Goal: Task Accomplishment & Management: Complete application form

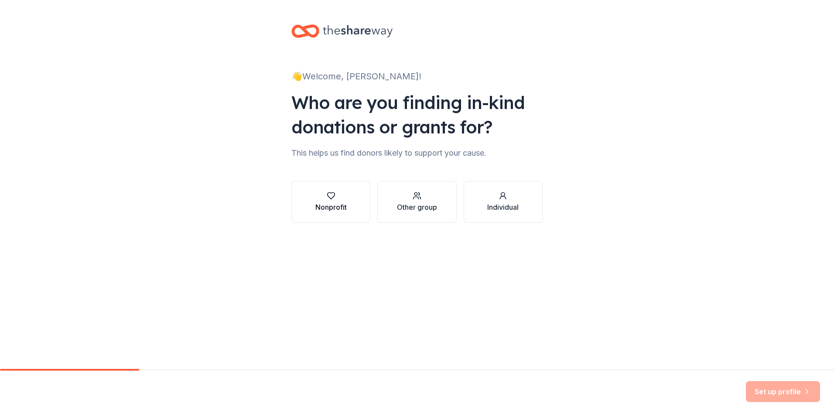
click at [321, 209] on div "Nonprofit" at bounding box center [330, 207] width 31 height 10
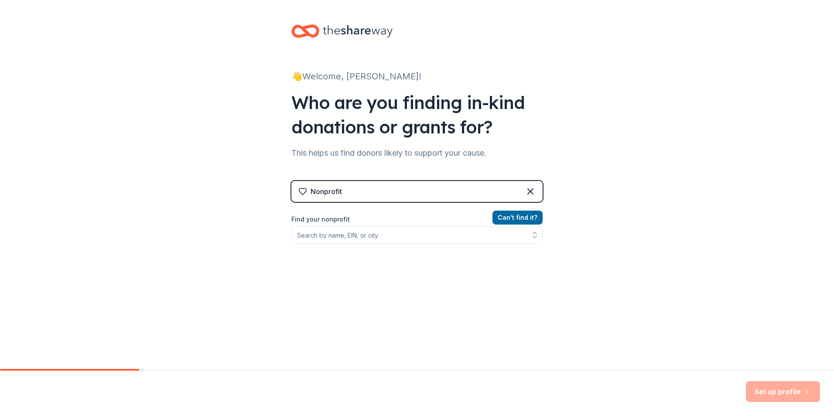
click at [397, 188] on div "Nonprofit" at bounding box center [416, 191] width 251 height 21
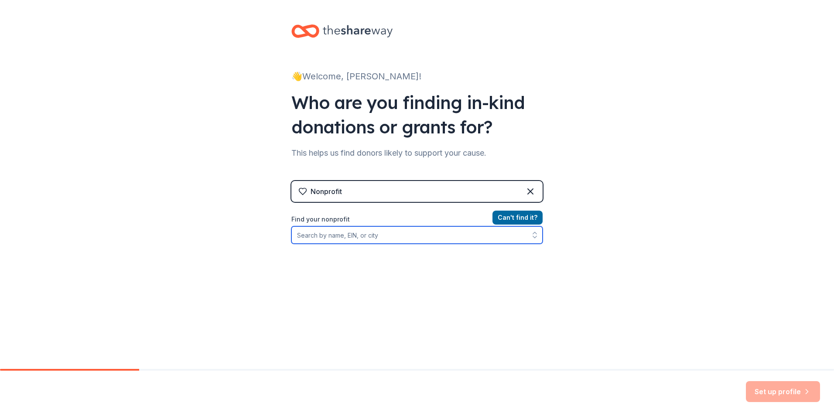
click at [317, 235] on input "Find your nonprofit" at bounding box center [416, 234] width 251 height 17
type input "[US_EMPLOYER_IDENTIFICATION_NUMBER]"
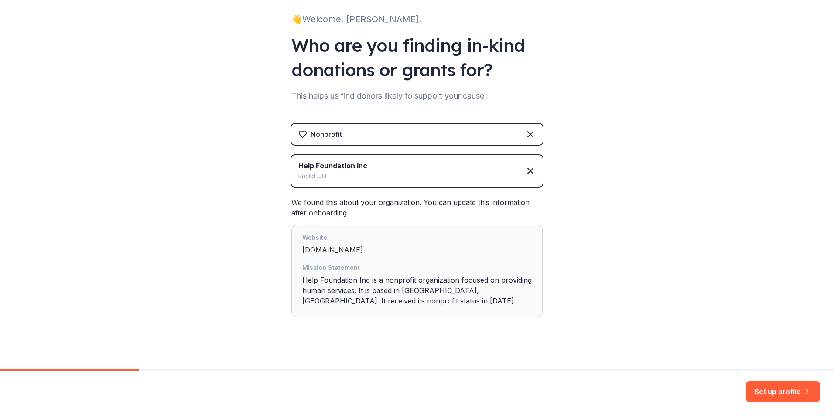
scroll to position [65, 0]
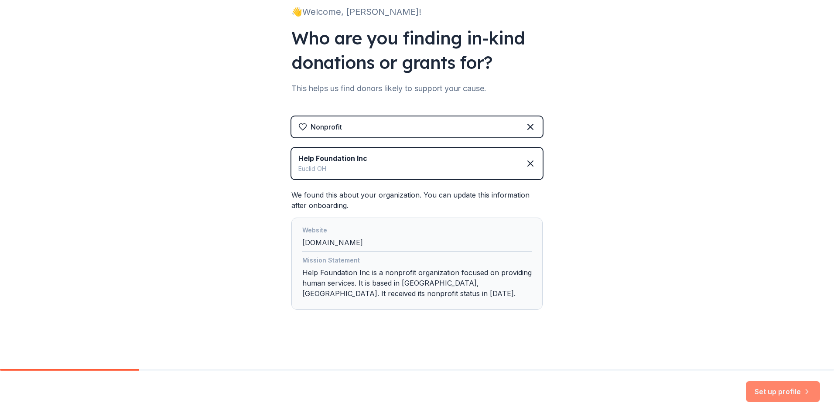
click at [774, 393] on button "Set up profile" at bounding box center [783, 391] width 74 height 21
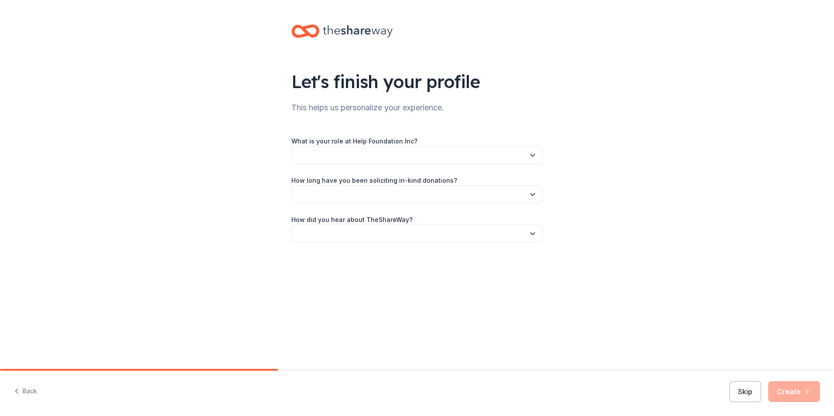
click at [388, 156] on button "button" at bounding box center [416, 155] width 251 height 18
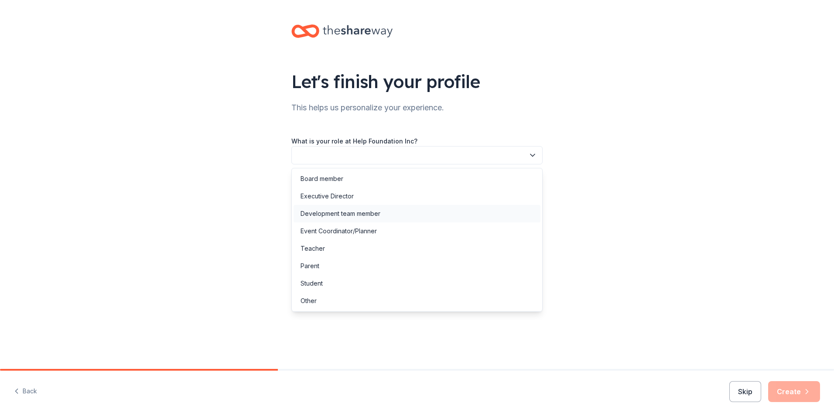
click at [331, 212] on div "Development team member" at bounding box center [340, 213] width 80 height 10
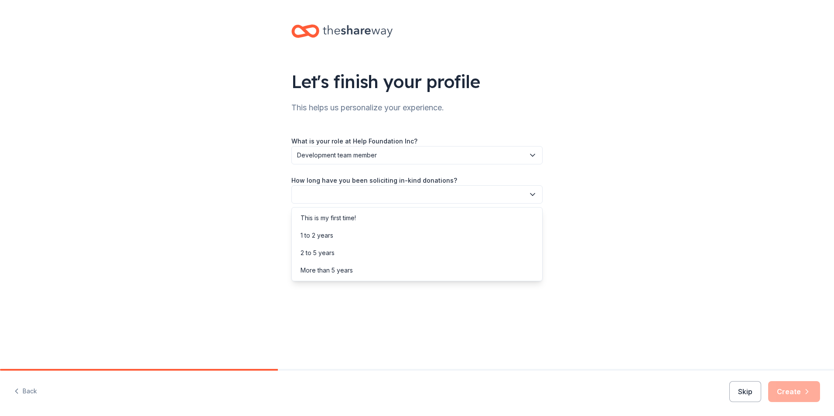
click at [325, 192] on button "button" at bounding box center [416, 194] width 251 height 18
click at [317, 271] on div "More than 5 years" at bounding box center [326, 270] width 52 height 10
click at [321, 231] on button "button" at bounding box center [416, 234] width 251 height 18
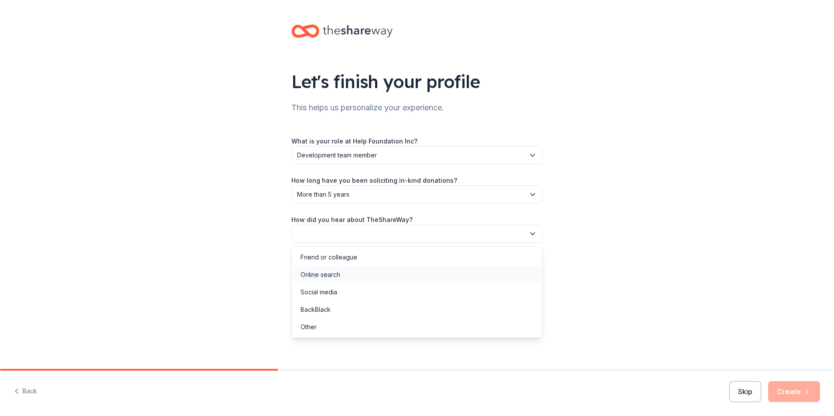
click at [311, 273] on div "Online search" at bounding box center [320, 274] width 40 height 10
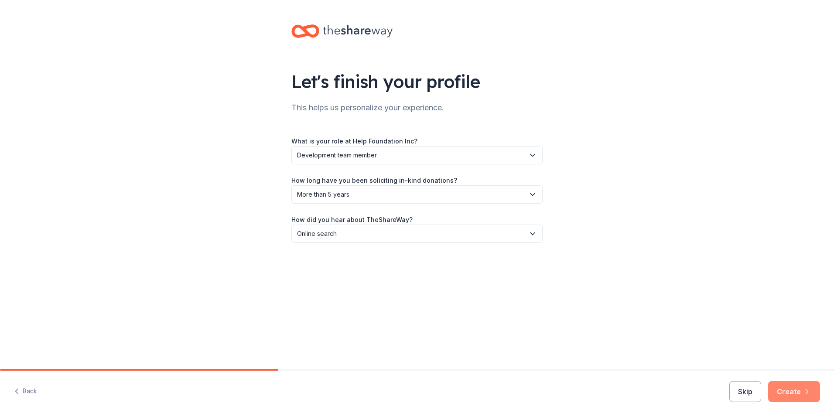
click at [803, 392] on icon "button" at bounding box center [806, 391] width 9 height 9
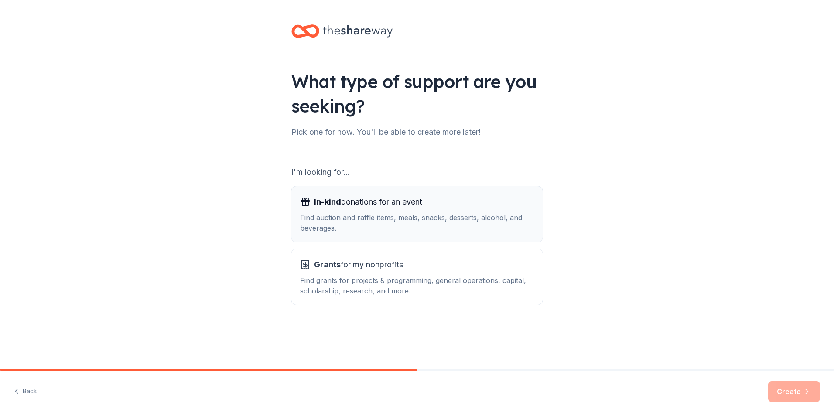
click at [385, 211] on div "In-kind donations for an event Find auction and raffle items, meals, snacks, de…" at bounding box center [417, 214] width 234 height 38
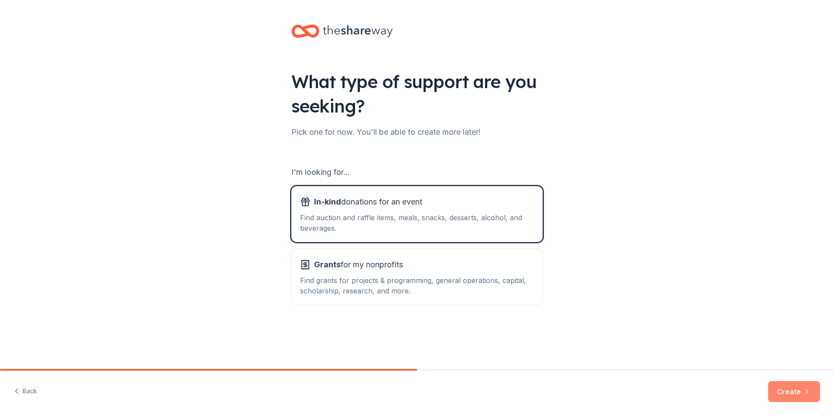
click at [797, 391] on button "Create" at bounding box center [794, 391] width 52 height 21
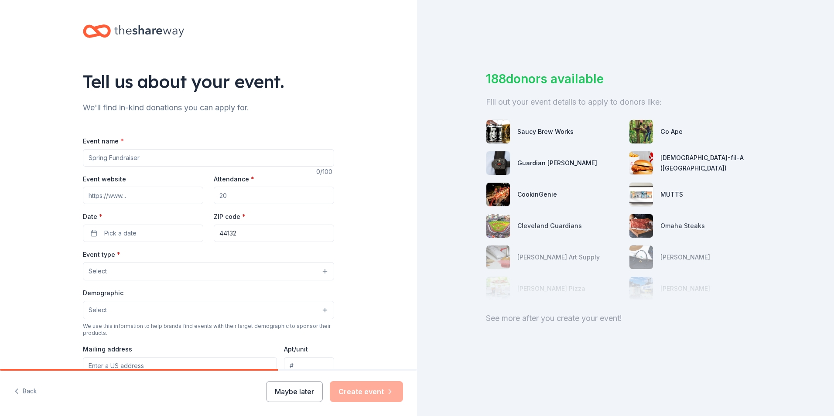
click at [136, 157] on input "Event name *" at bounding box center [208, 157] width 251 height 17
type input "60th Anniversary Online Auction"
click at [163, 192] on input "Event website" at bounding box center [143, 195] width 120 height 17
type input "[DOMAIN_NAME]"
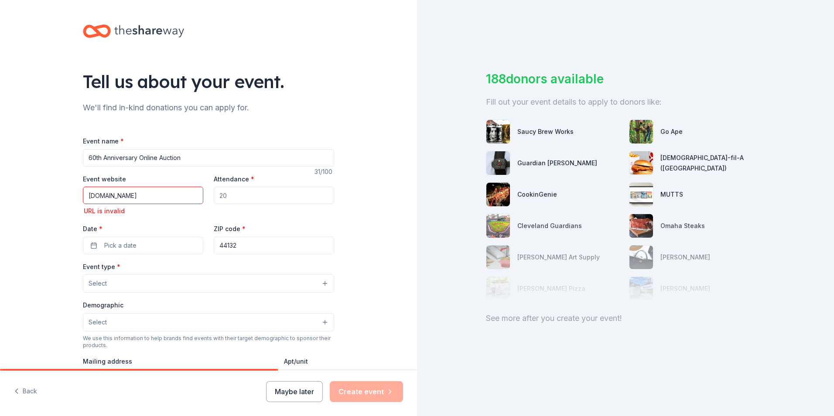
click at [249, 198] on input "Attendance *" at bounding box center [274, 195] width 120 height 17
type input "250"
drag, startPoint x: 91, startPoint y: 193, endPoint x: 85, endPoint y: 196, distance: 5.8
click at [90, 194] on input "[DOMAIN_NAME]" at bounding box center [143, 195] width 120 height 17
click at [85, 196] on input "[DOMAIN_NAME]" at bounding box center [143, 195] width 120 height 17
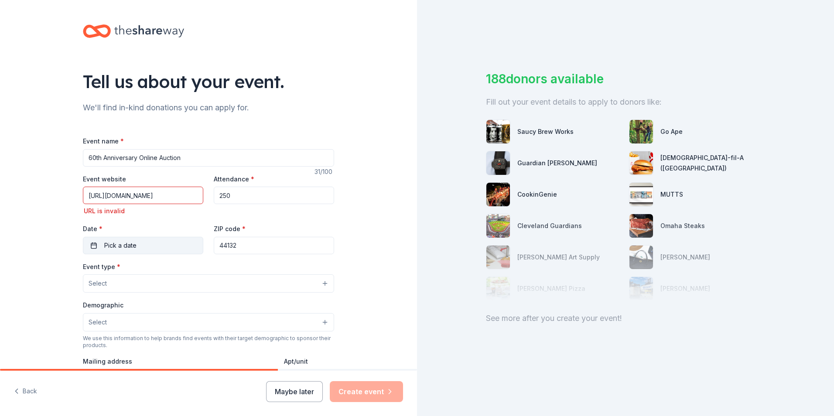
type input "[URL][DOMAIN_NAME]"
click at [123, 242] on span "Pick a date" at bounding box center [120, 245] width 32 height 10
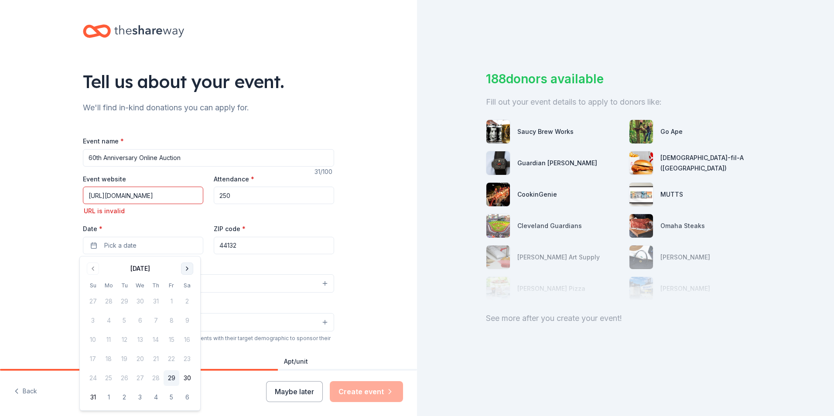
click at [189, 268] on button "Go to next month" at bounding box center [187, 268] width 12 height 12
drag, startPoint x: 189, startPoint y: 268, endPoint x: 184, endPoint y: 305, distance: 37.4
click at [189, 269] on button "Go to next month" at bounding box center [187, 268] width 12 height 12
click at [108, 375] on button "27" at bounding box center [109, 378] width 16 height 16
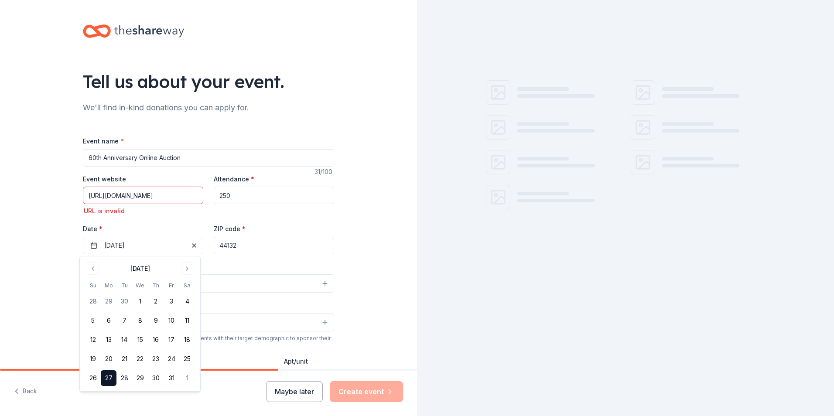
click at [260, 250] on input "44132" at bounding box center [274, 245] width 120 height 17
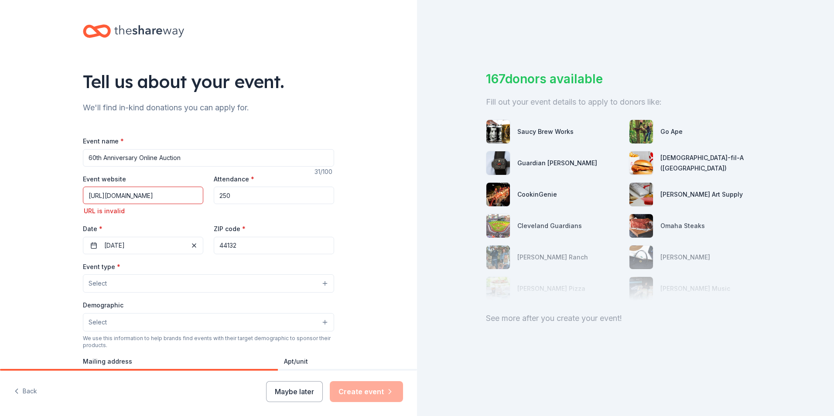
click at [119, 281] on button "Select" at bounding box center [208, 283] width 251 height 18
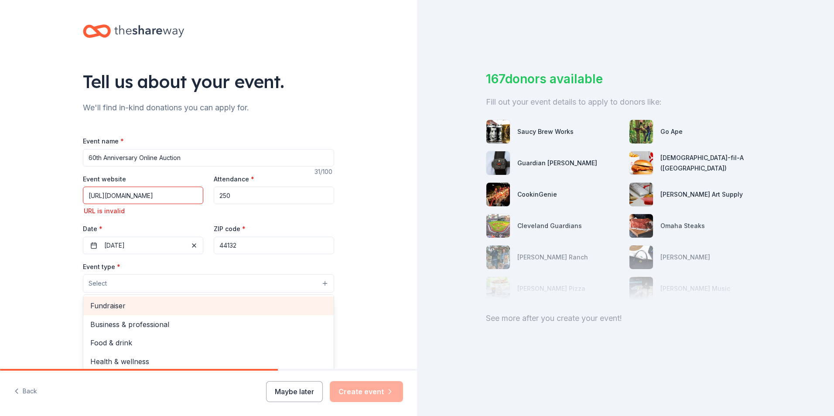
click at [133, 306] on span "Fundraiser" at bounding box center [208, 305] width 236 height 11
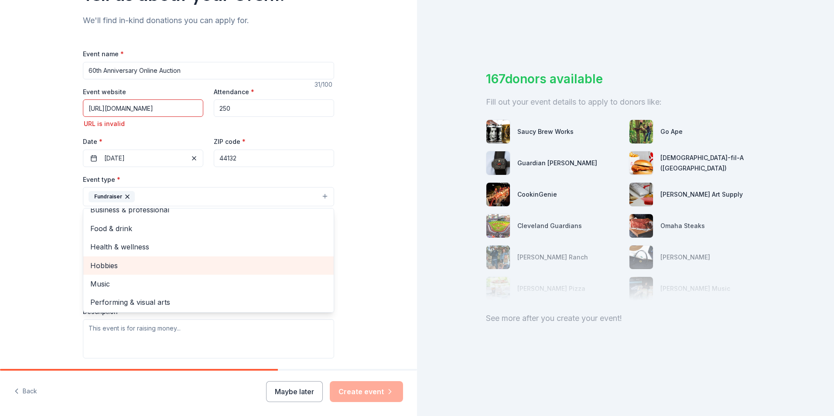
scroll to position [10, 0]
click at [382, 205] on div "Tell us about your event. We'll find in-kind donations you can apply for. Event…" at bounding box center [208, 209] width 417 height 593
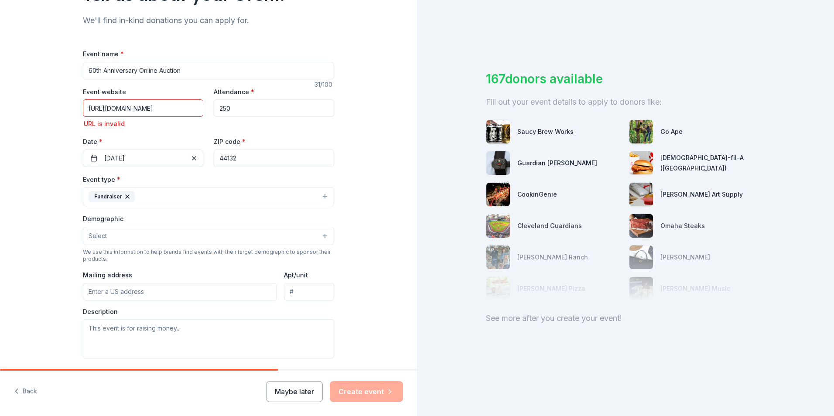
click at [103, 235] on button "Select" at bounding box center [208, 236] width 251 height 18
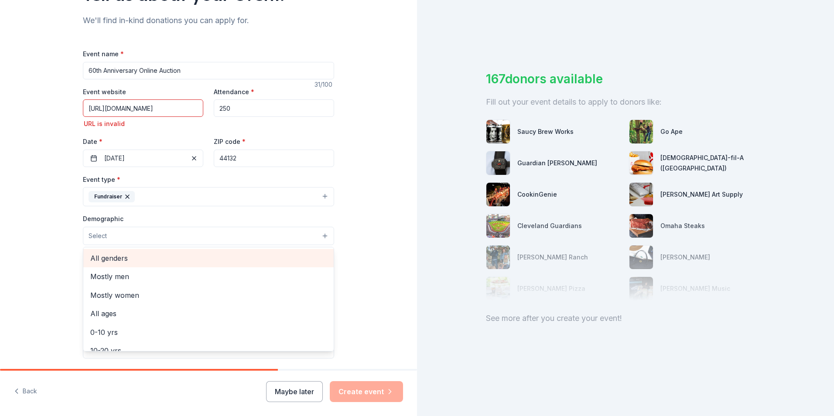
click at [103, 256] on span "All genders" at bounding box center [208, 257] width 236 height 11
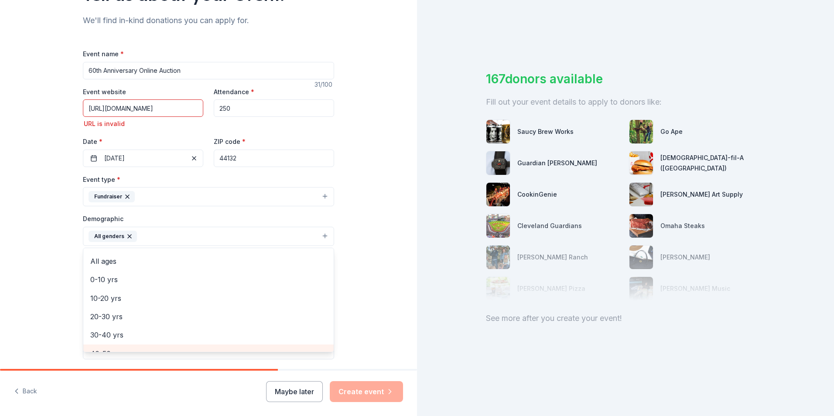
scroll to position [0, 0]
click at [387, 331] on div "Tell us about your event. We'll find in-kind donations you can apply for. Event…" at bounding box center [208, 210] width 417 height 594
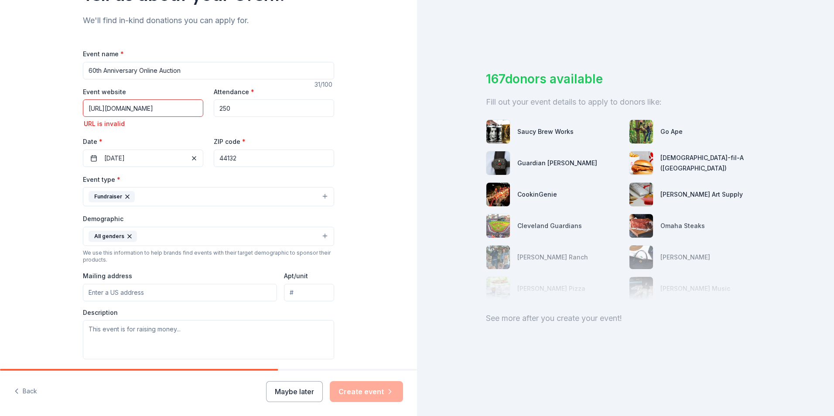
click at [144, 292] on input "Mailing address" at bounding box center [180, 292] width 194 height 17
type input "[STREET_ADDRESS]"
click at [171, 331] on textarea at bounding box center [208, 339] width 251 height 39
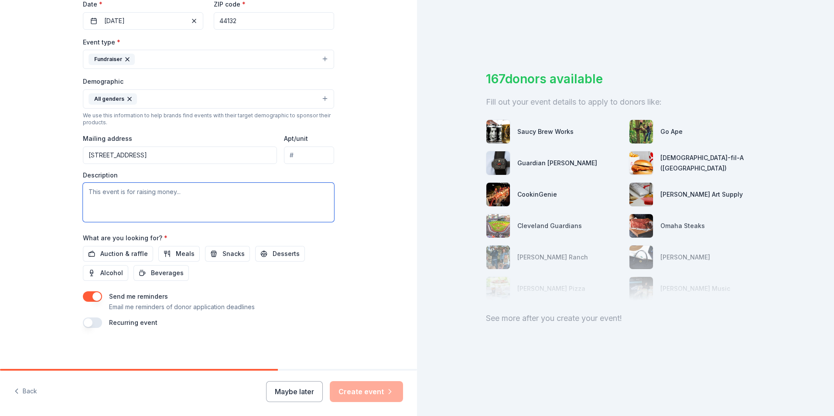
scroll to position [225, 0]
click at [128, 253] on span "Auction & raffle" at bounding box center [124, 253] width 48 height 10
click at [150, 198] on textarea at bounding box center [208, 201] width 251 height 39
paste textarea "This year, HELP Foundation, Inc. (HELP) is proud to celebrate 60 years of empow…"
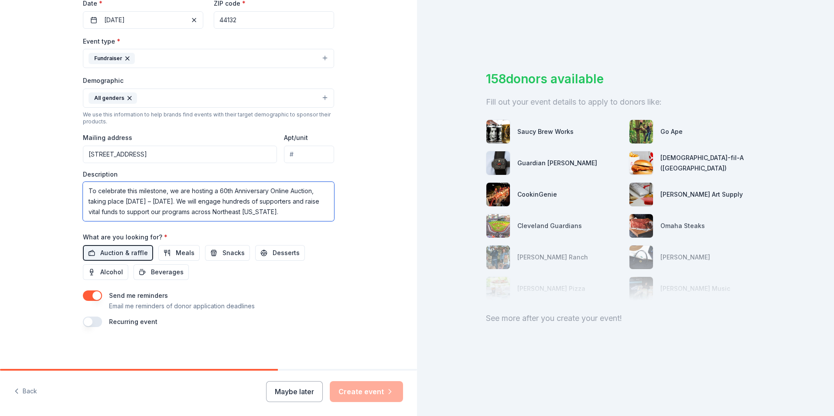
scroll to position [40, 0]
click at [157, 201] on textarea "This year, HELP Foundation, Inc. (HELP) is proud to celebrate 60 years of empow…" at bounding box center [208, 201] width 251 height 39
type textarea "This year, HELP Foundation, Inc. (HELP) is proud to celebrate 60 years of empow…"
drag, startPoint x: 233, startPoint y: 351, endPoint x: 239, endPoint y: 356, distance: 7.4
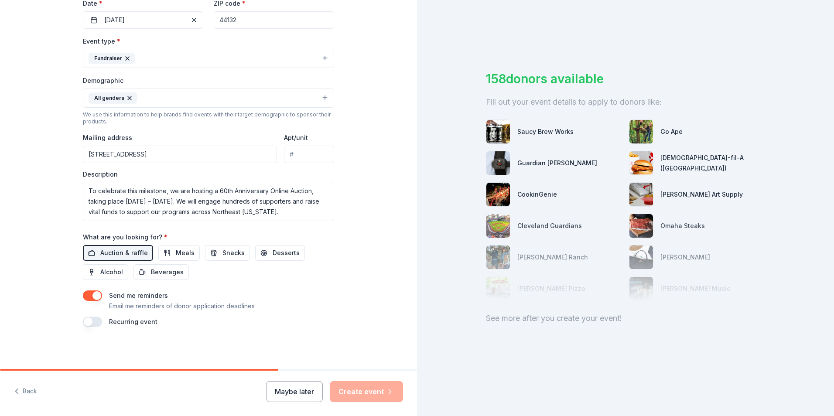
click at [233, 351] on div "Tell us about your event. We'll find in-kind donations you can apply for. Event…" at bounding box center [208, 72] width 279 height 594
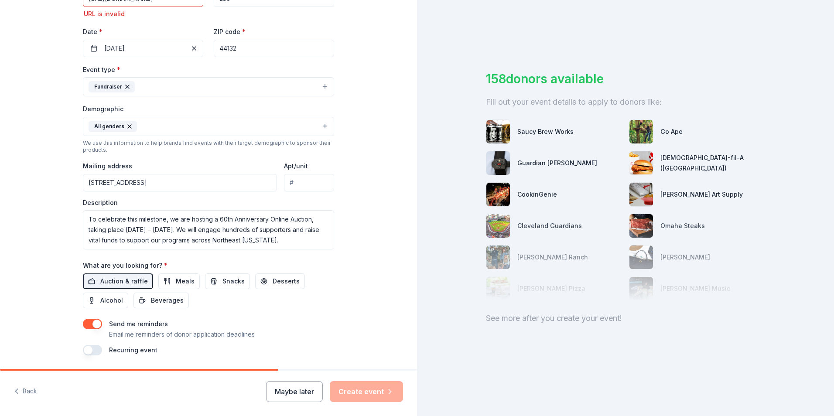
scroll to position [182, 0]
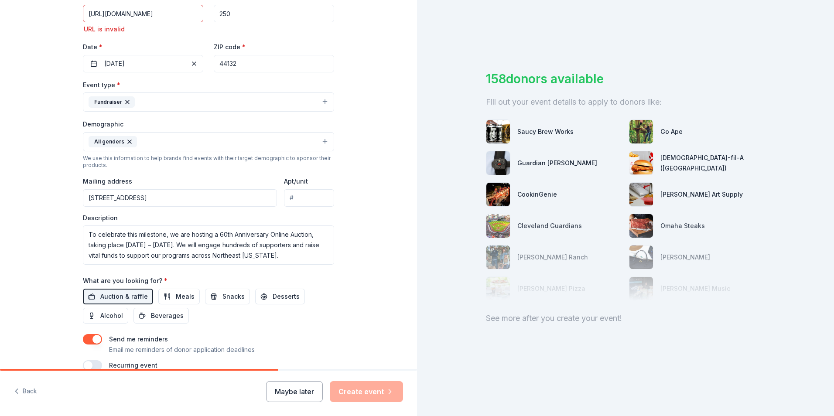
click at [212, 199] on input "[STREET_ADDRESS]" at bounding box center [180, 197] width 194 height 17
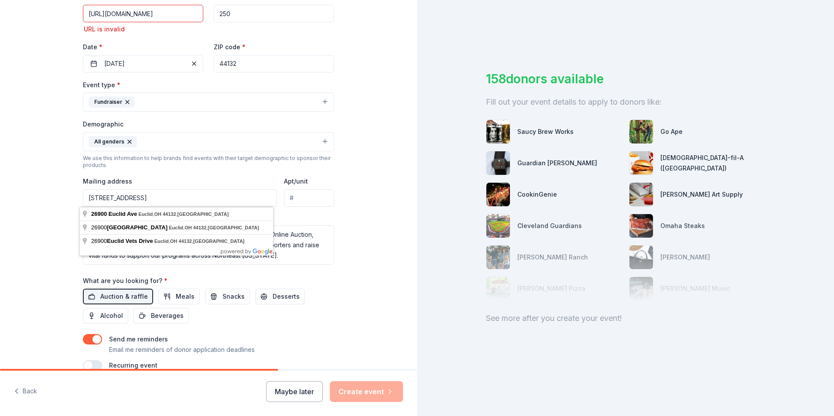
type input "[STREET_ADDRESS]"
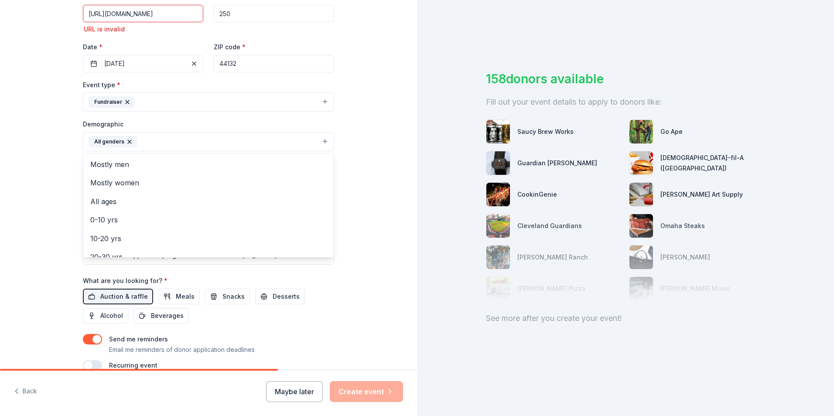
click at [148, 141] on button "All genders" at bounding box center [208, 141] width 251 height 19
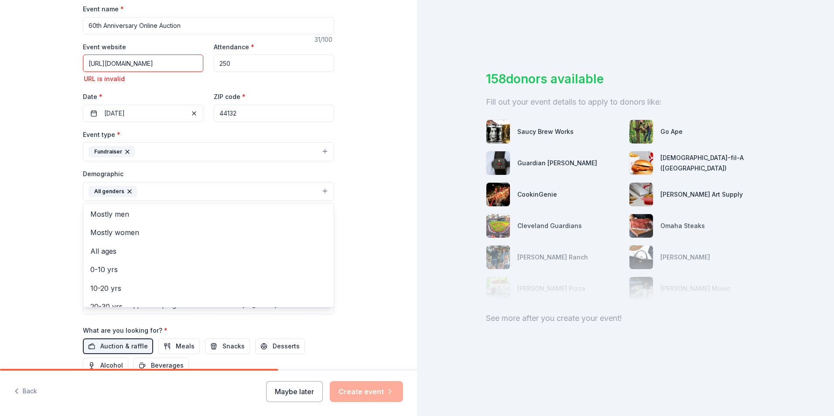
scroll to position [51, 0]
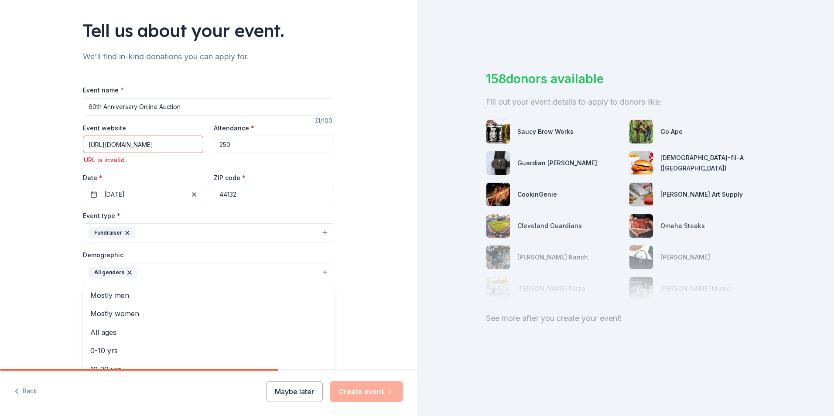
drag, startPoint x: 96, startPoint y: 143, endPoint x: 133, endPoint y: 138, distance: 37.1
click at [97, 143] on div "Event name * 60th Anniversary Online Auction 31 /100 Event website [URL][DOMAIN…" at bounding box center [208, 293] width 251 height 417
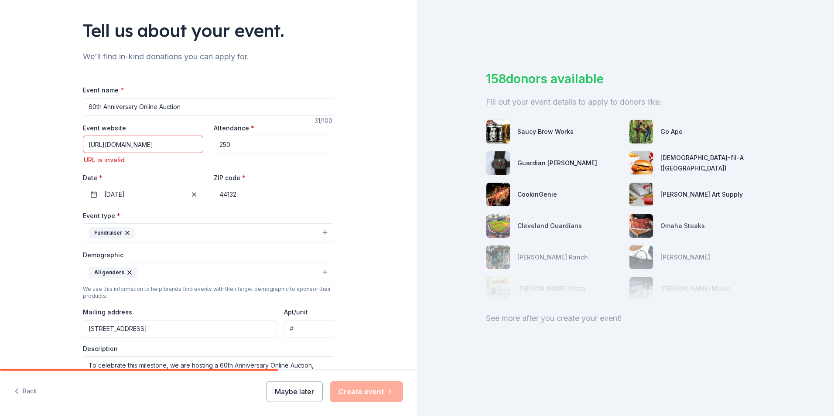
drag, startPoint x: 188, startPoint y: 145, endPoint x: 41, endPoint y: 144, distance: 146.9
click at [41, 144] on div "Tell us about your event. We'll find in-kind donations you can apply for. Event…" at bounding box center [208, 246] width 417 height 594
type input "[URL][DOMAIN_NAME]"
click at [340, 177] on div "Tell us about your event. We'll find in-kind donations you can apply for. Event…" at bounding box center [208, 246] width 279 height 594
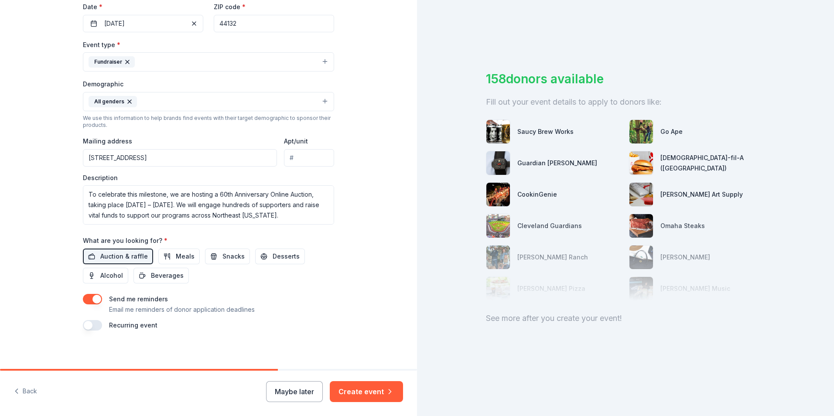
scroll to position [213, 0]
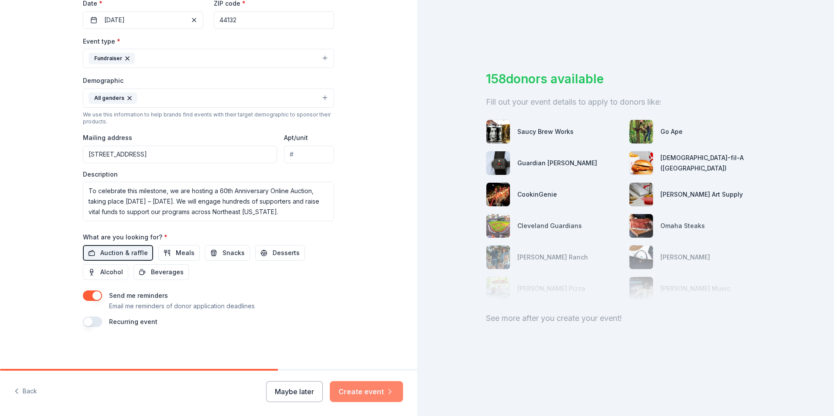
click at [349, 393] on button "Create event" at bounding box center [366, 391] width 73 height 21
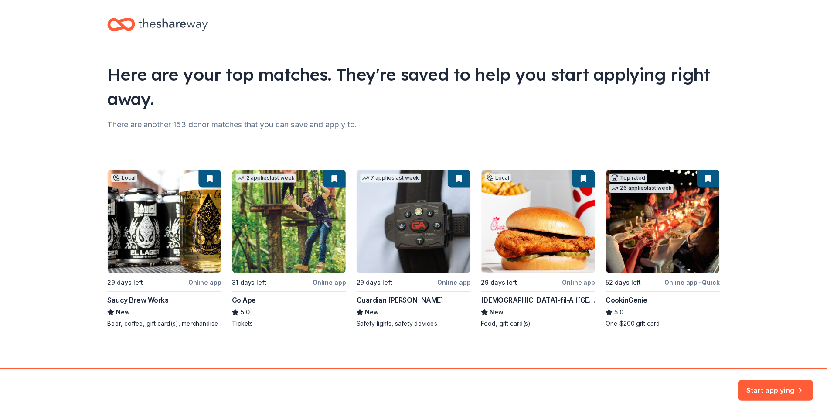
scroll to position [10, 0]
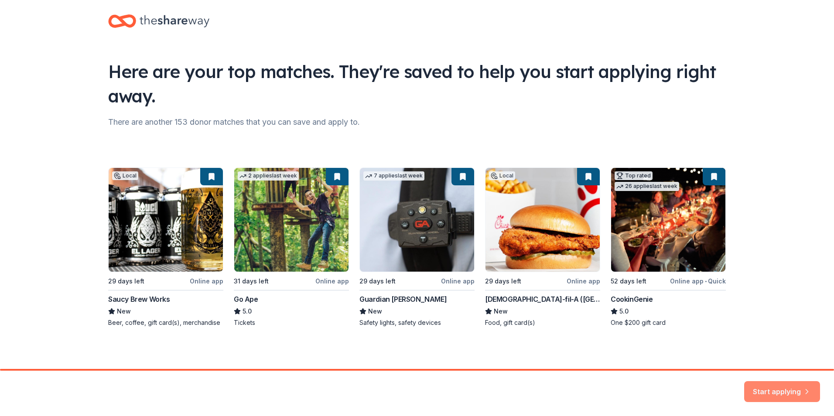
click at [784, 385] on button "Start applying" at bounding box center [782, 386] width 76 height 21
click at [784, 385] on div "Start applying" at bounding box center [782, 391] width 76 height 21
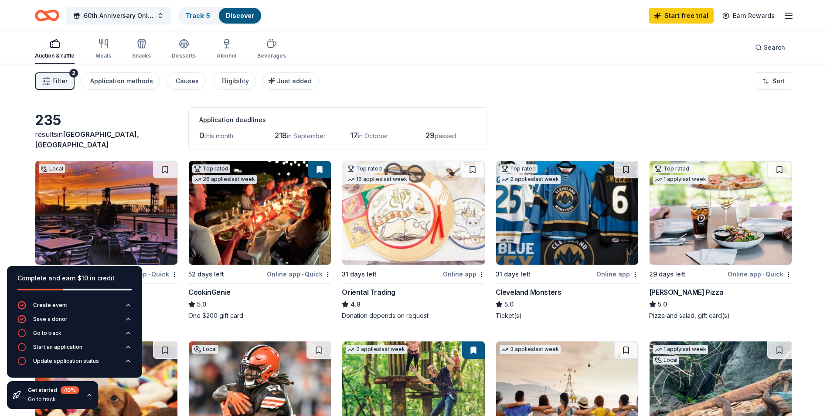
click at [463, 62] on div "Auction & raffle Meals Snacks Desserts Alcohol Beverages Search" at bounding box center [413, 47] width 757 height 32
click at [51, 332] on div "Go to track" at bounding box center [47, 333] width 28 height 7
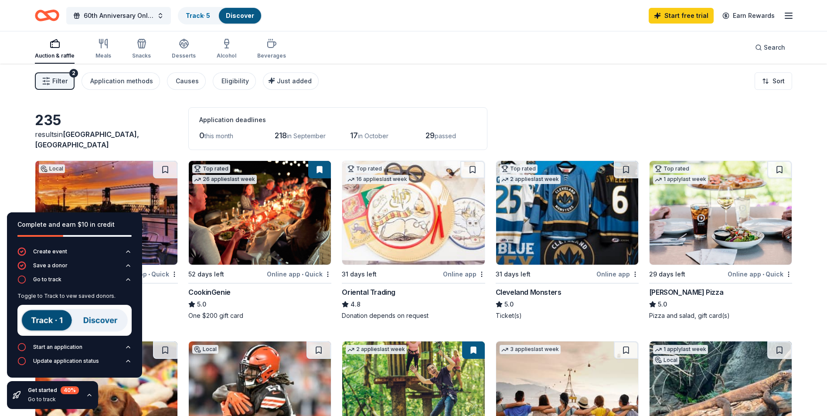
click at [37, 320] on img at bounding box center [74, 320] width 114 height 31
click at [121, 322] on img at bounding box center [74, 320] width 114 height 31
click at [64, 350] on div "Start an application" at bounding box center [57, 347] width 49 height 7
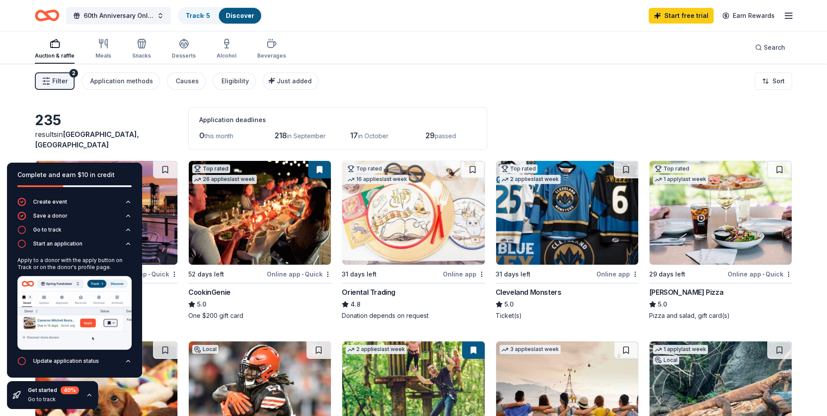
drag, startPoint x: 483, startPoint y: 66, endPoint x: 248, endPoint y: 65, distance: 235.0
click at [123, 79] on div "Application methods" at bounding box center [121, 81] width 63 height 10
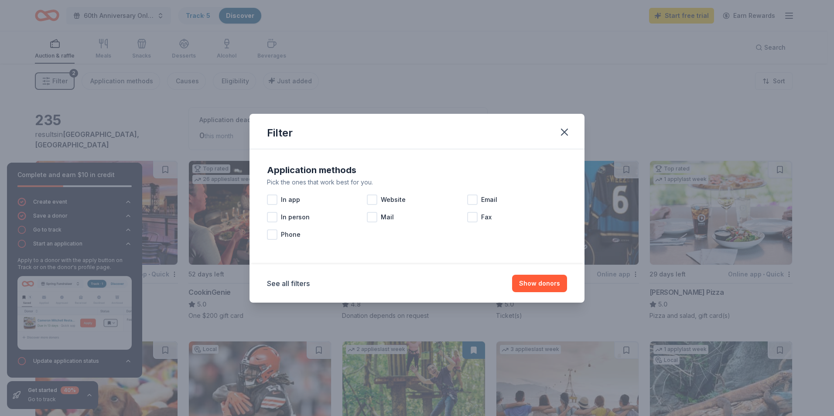
drag, startPoint x: 474, startPoint y: 198, endPoint x: 513, endPoint y: 246, distance: 61.4
click at [477, 199] on div at bounding box center [472, 199] width 10 height 10
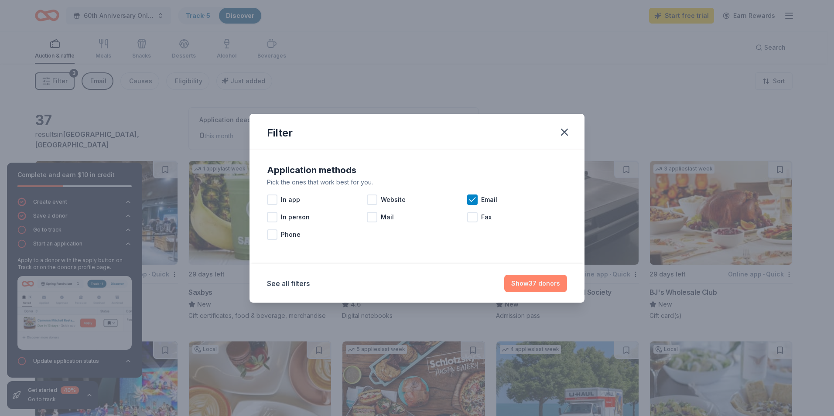
click at [543, 286] on button "Show 37 donors" at bounding box center [535, 283] width 63 height 17
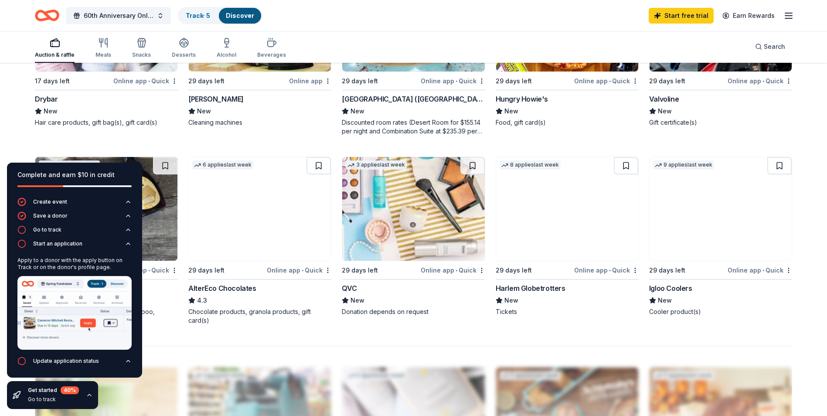
scroll to position [567, 0]
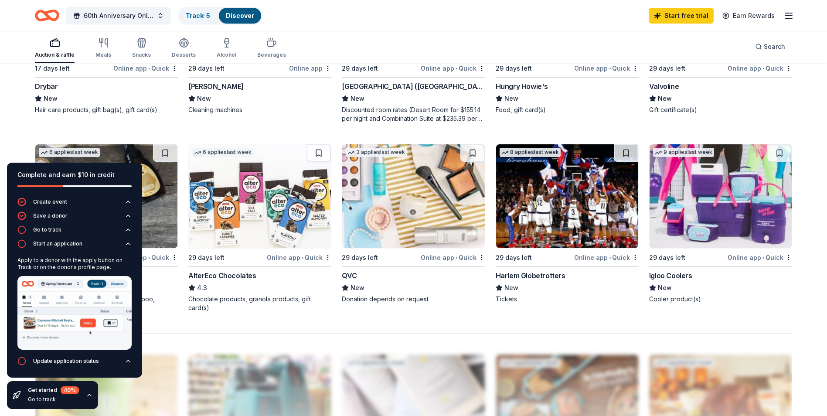
click at [572, 183] on img at bounding box center [567, 196] width 142 height 104
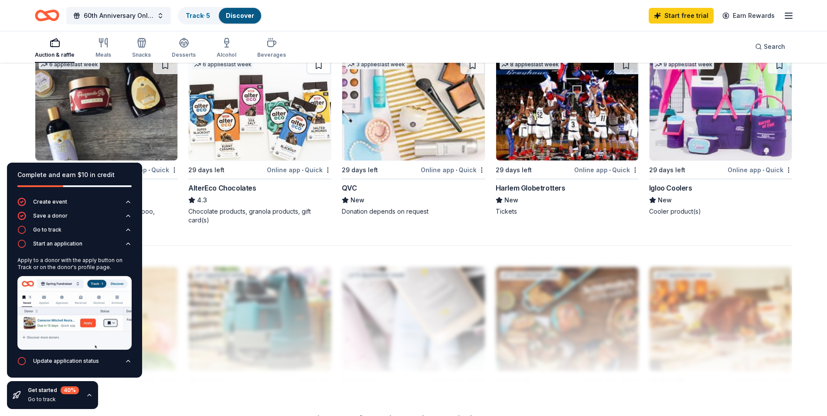
scroll to position [741, 0]
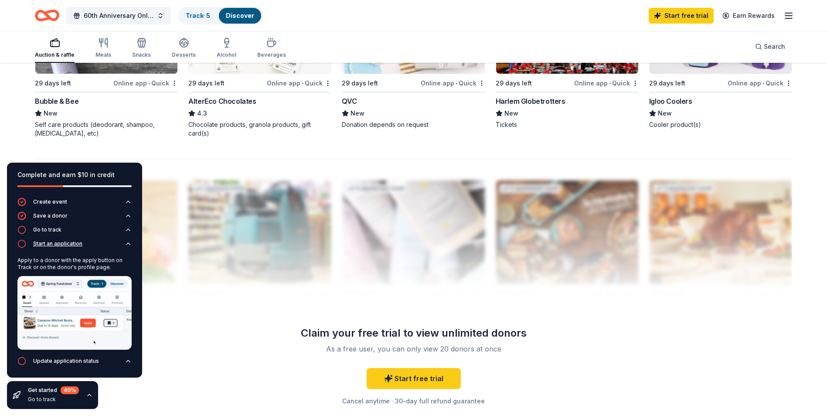
click at [54, 242] on div "Start an application" at bounding box center [57, 243] width 49 height 7
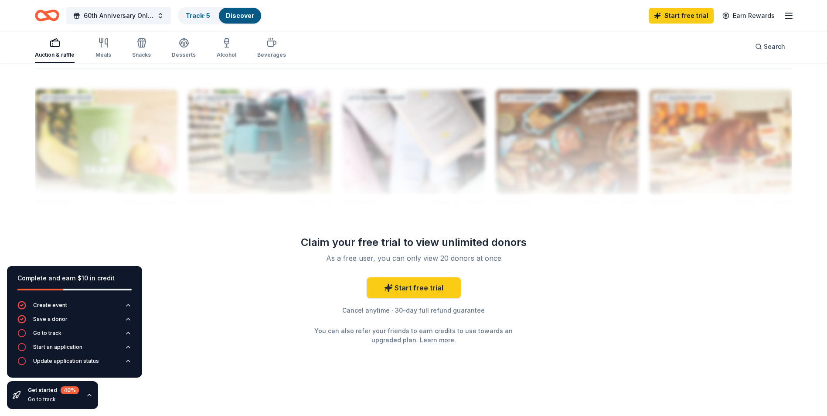
scroll to position [572, 0]
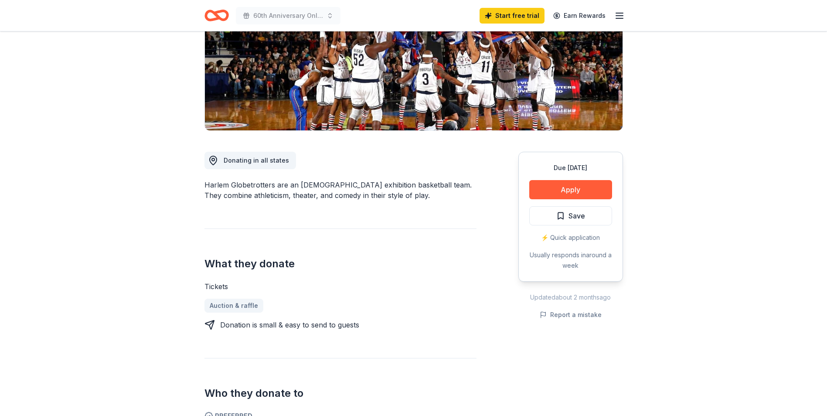
scroll to position [131, 0]
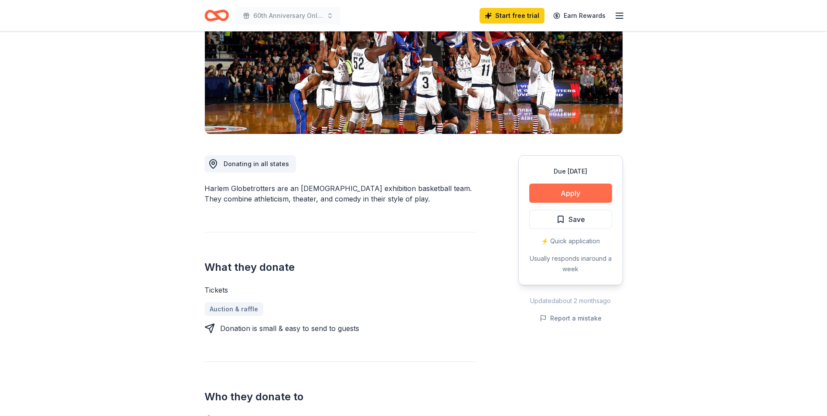
click at [564, 194] on button "Apply" at bounding box center [570, 193] width 83 height 19
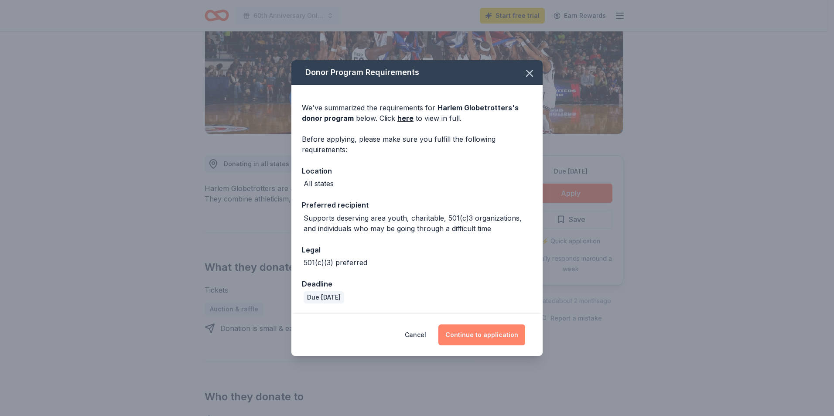
click at [477, 337] on button "Continue to application" at bounding box center [481, 334] width 87 height 21
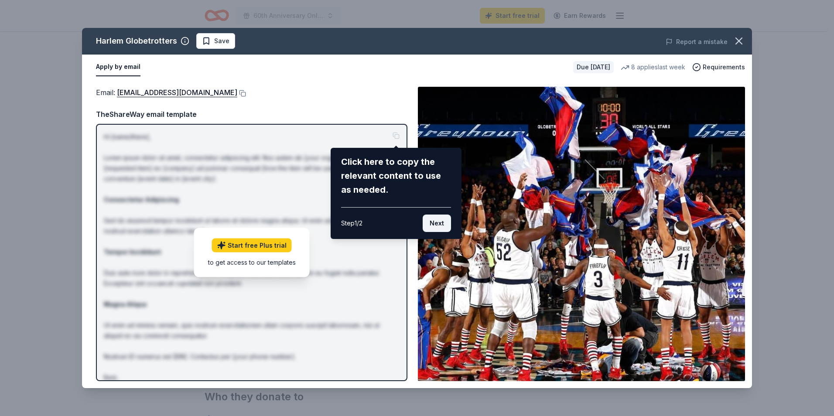
click at [437, 221] on button "Next" at bounding box center [437, 223] width 28 height 17
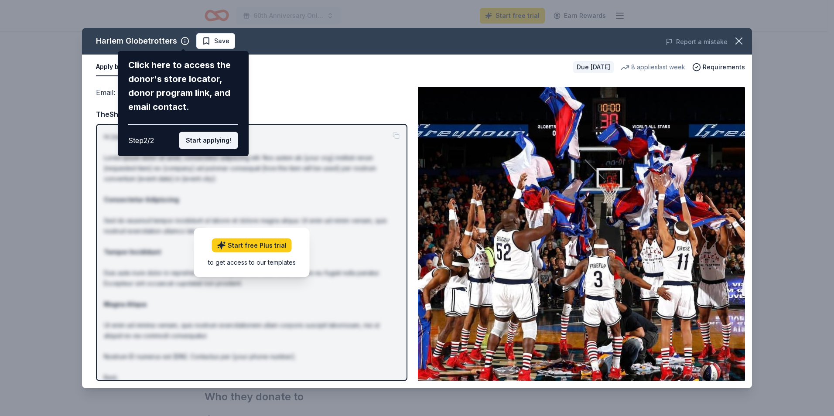
click at [208, 137] on button "Start applying!" at bounding box center [208, 140] width 59 height 17
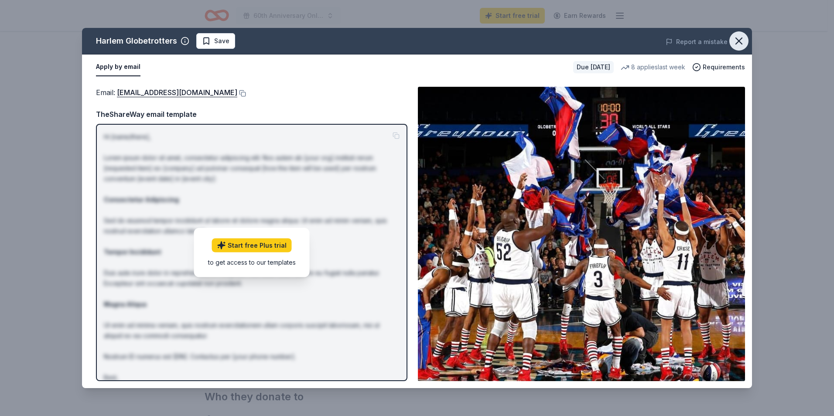
click at [738, 40] on icon "button" at bounding box center [739, 41] width 12 height 12
